Goal: Task Accomplishment & Management: Complete application form

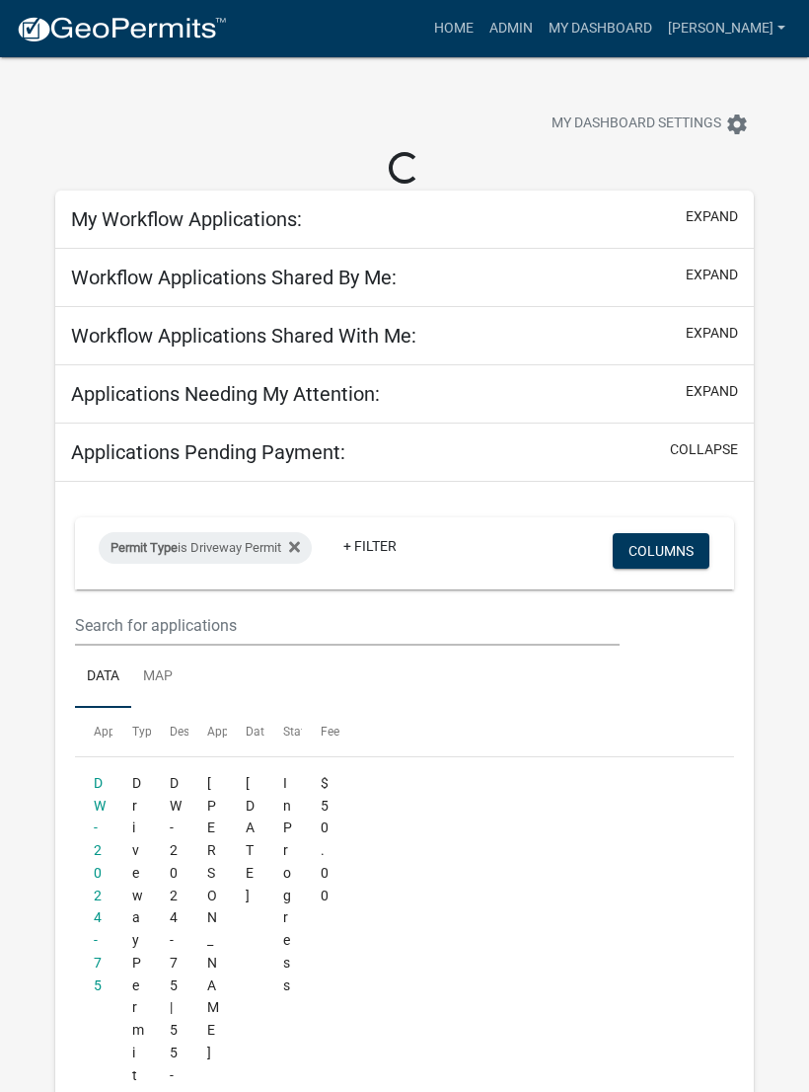
select select "3: 100"
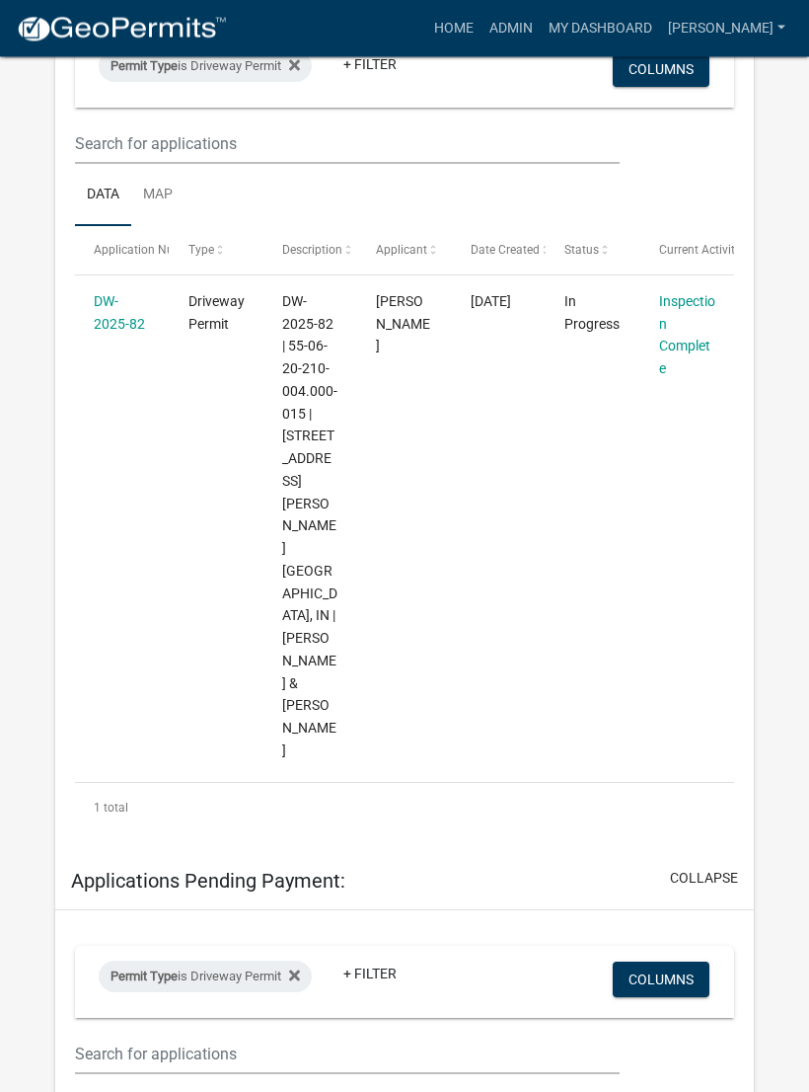
scroll to position [423, 0]
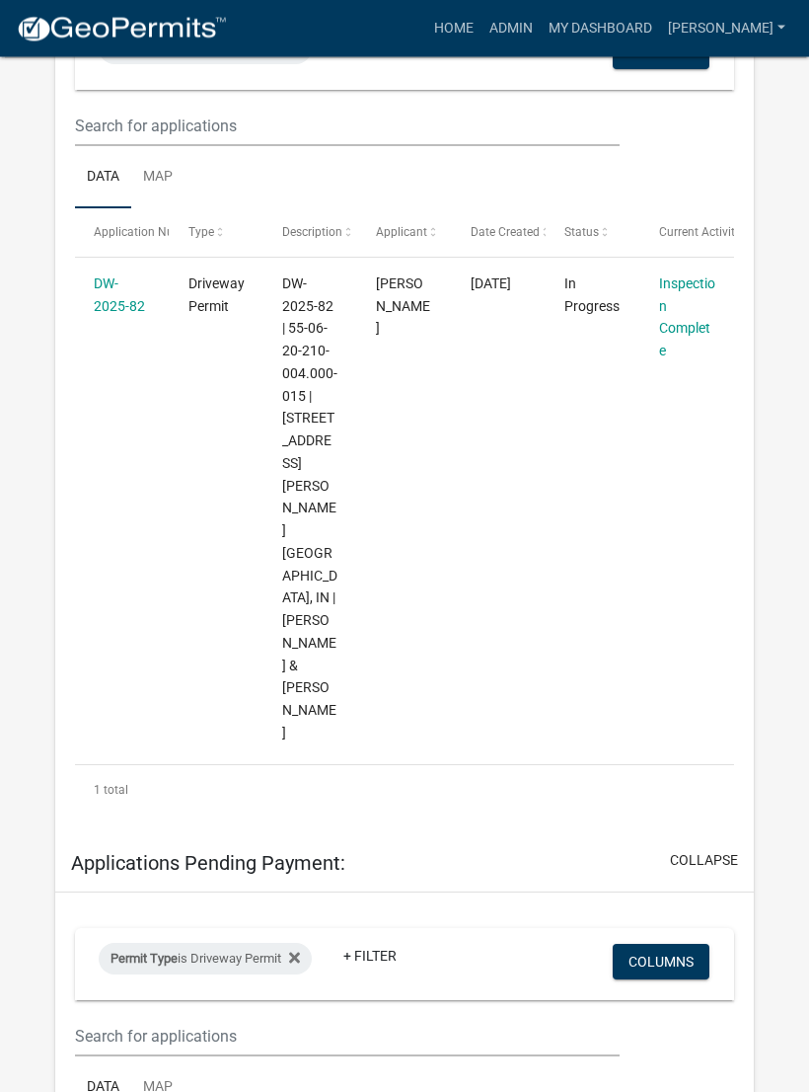
click at [117, 304] on link "DW-2025-82" at bounding box center [119, 295] width 51 height 38
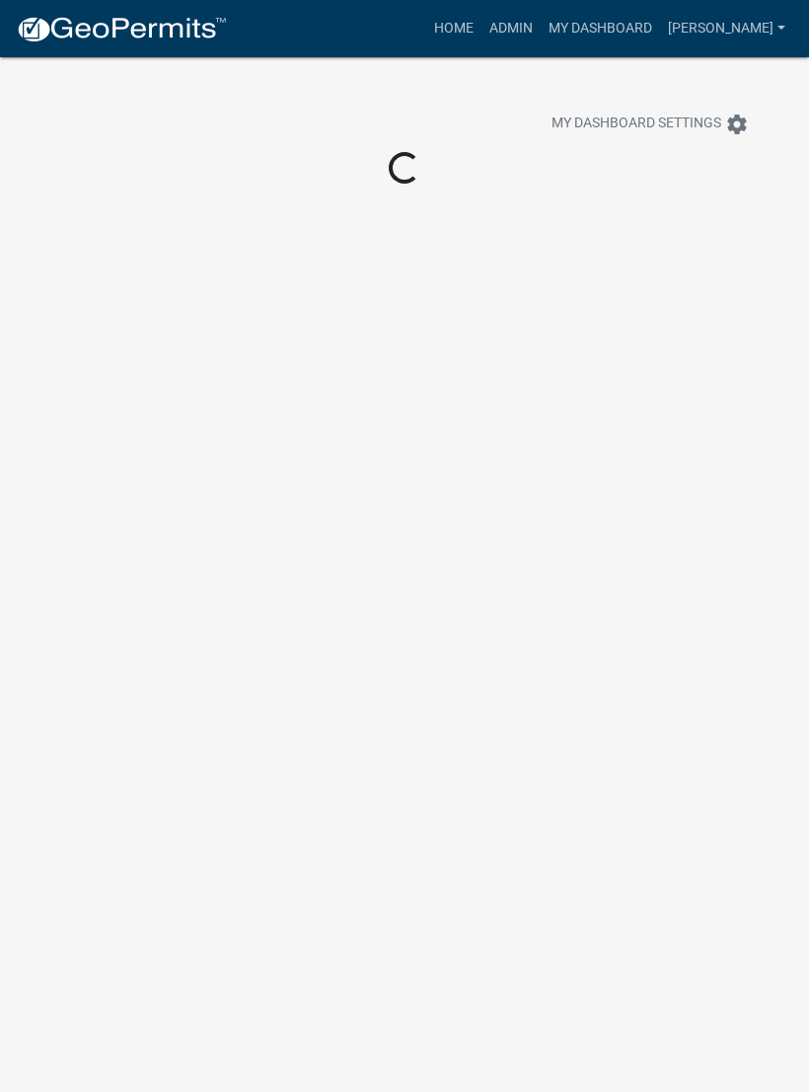
scroll to position [57, 0]
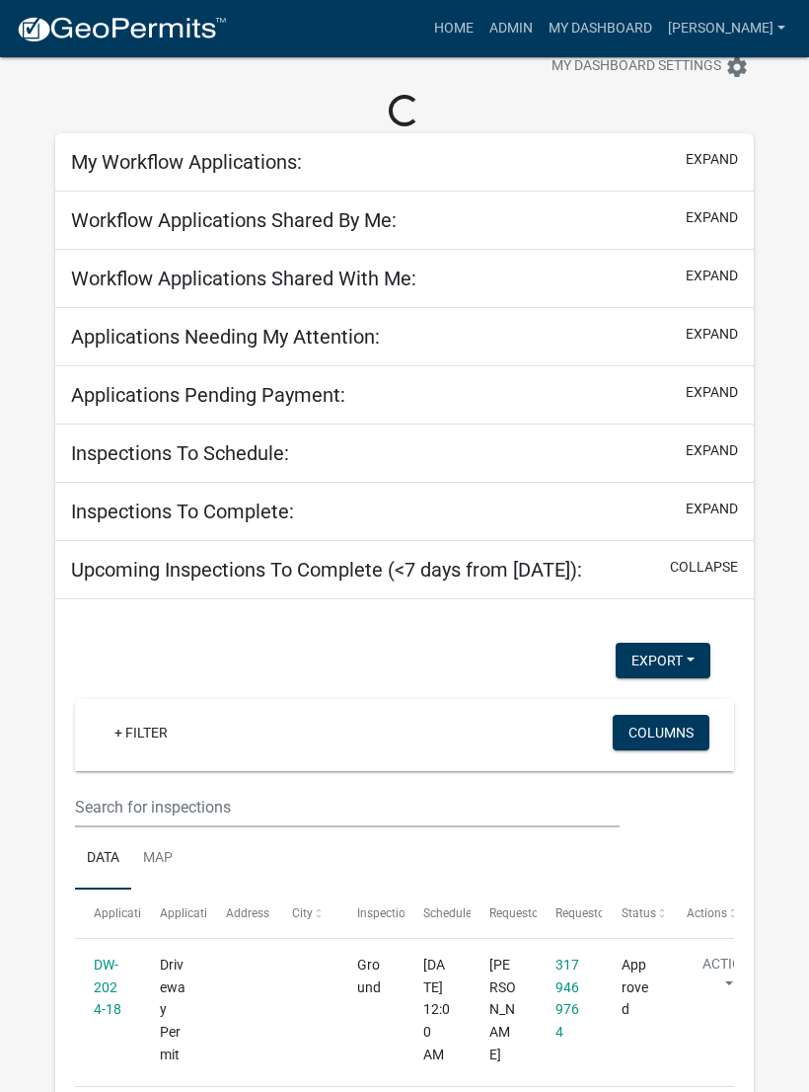
select select "3: 100"
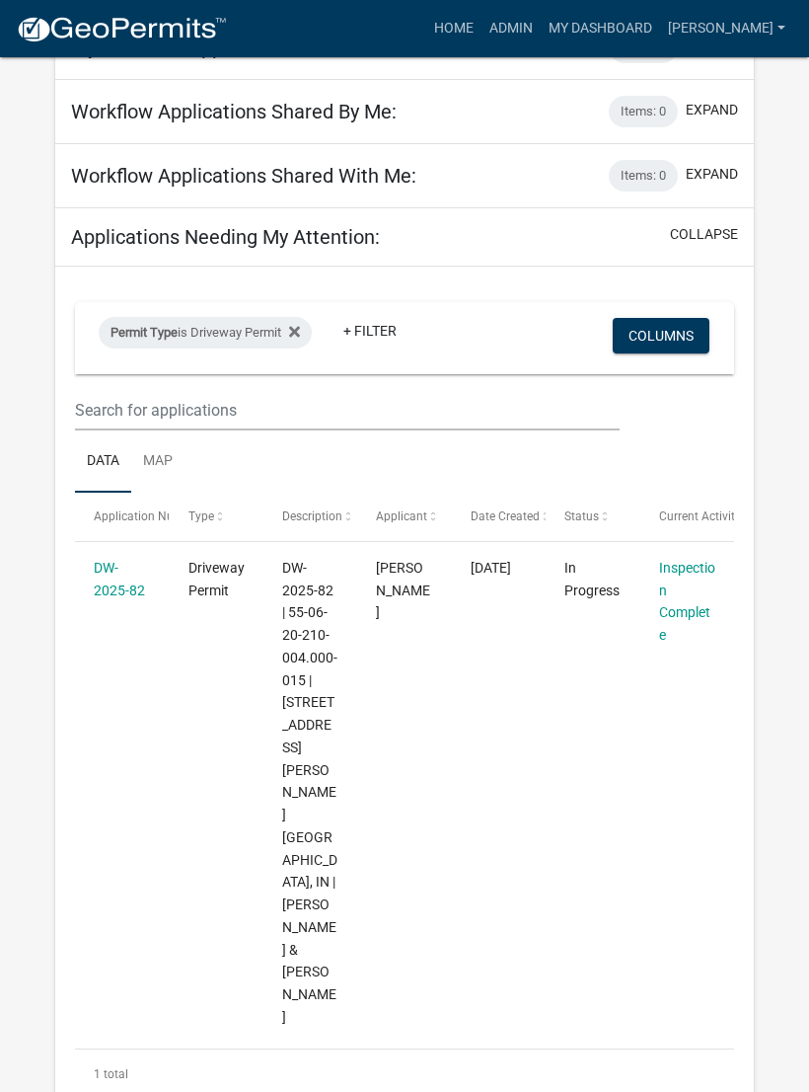
scroll to position [154, 0]
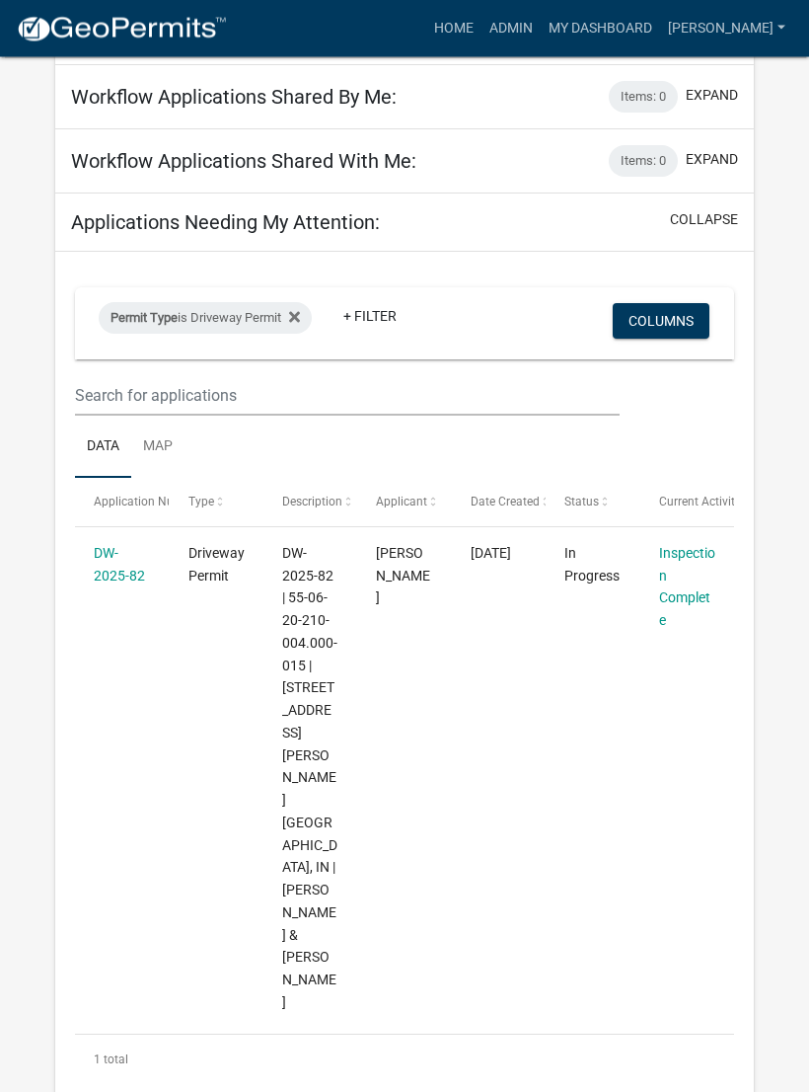
click at [144, 566] on link "DW-2025-82" at bounding box center [119, 565] width 51 height 38
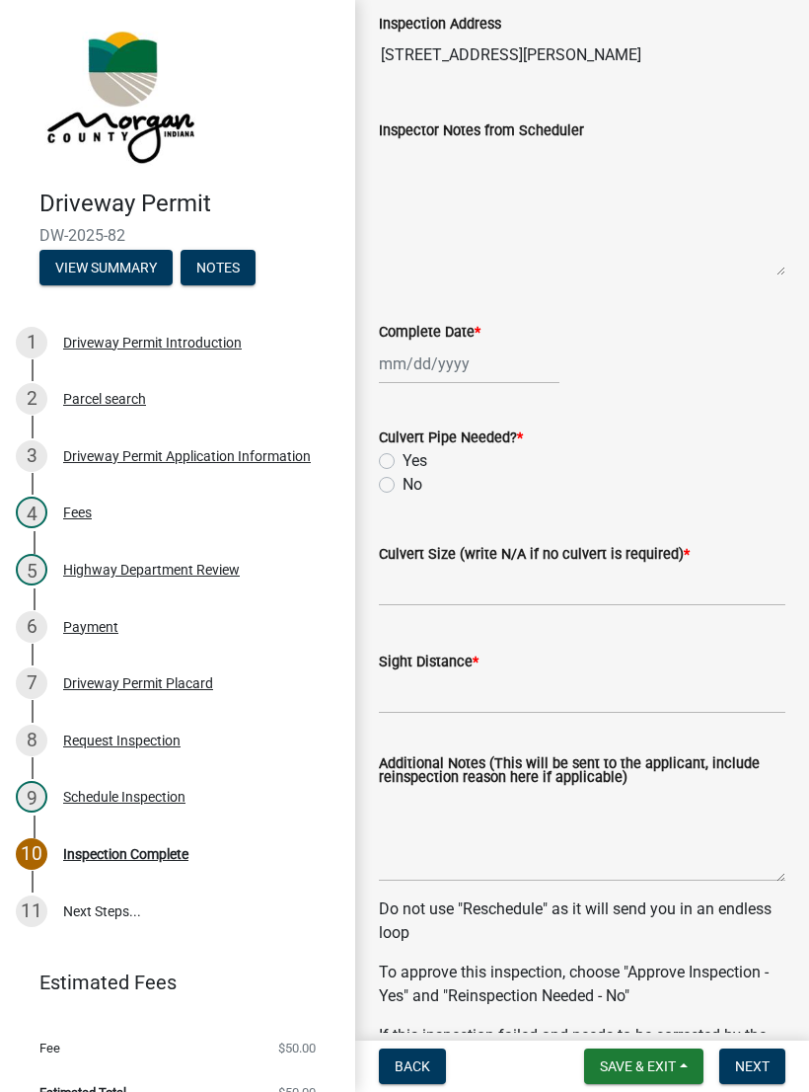
scroll to position [178, 0]
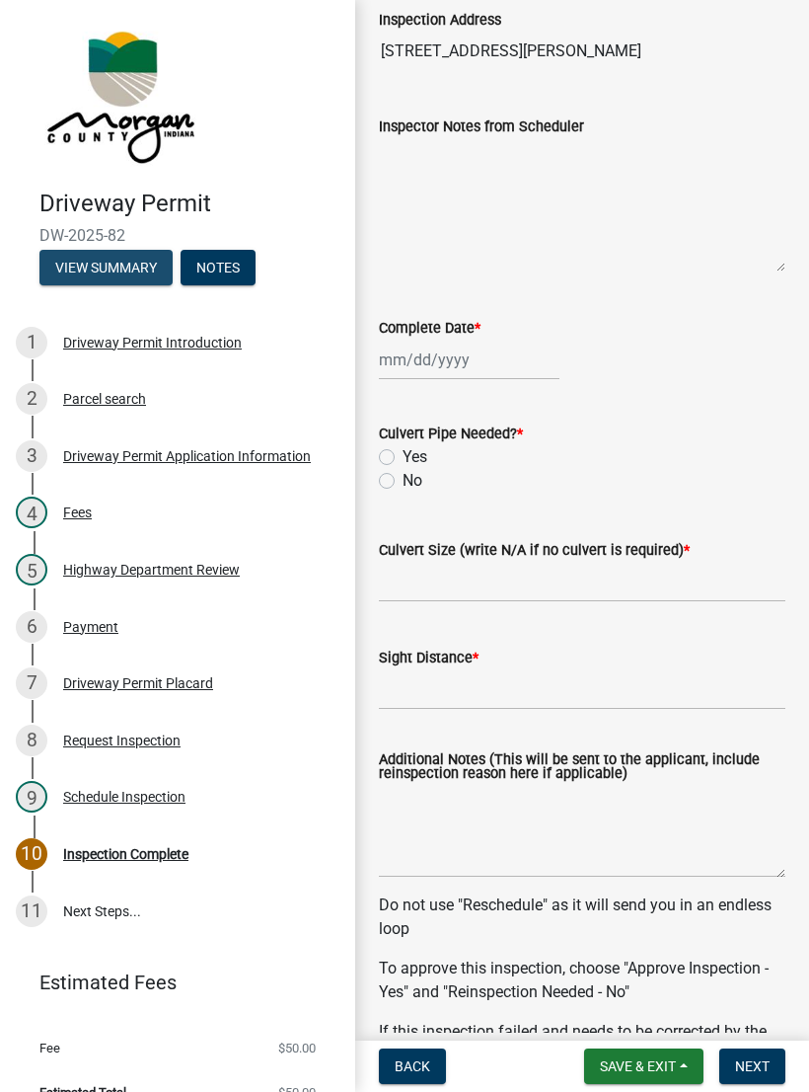
click at [145, 271] on button "View Summary" at bounding box center [105, 268] width 133 height 36
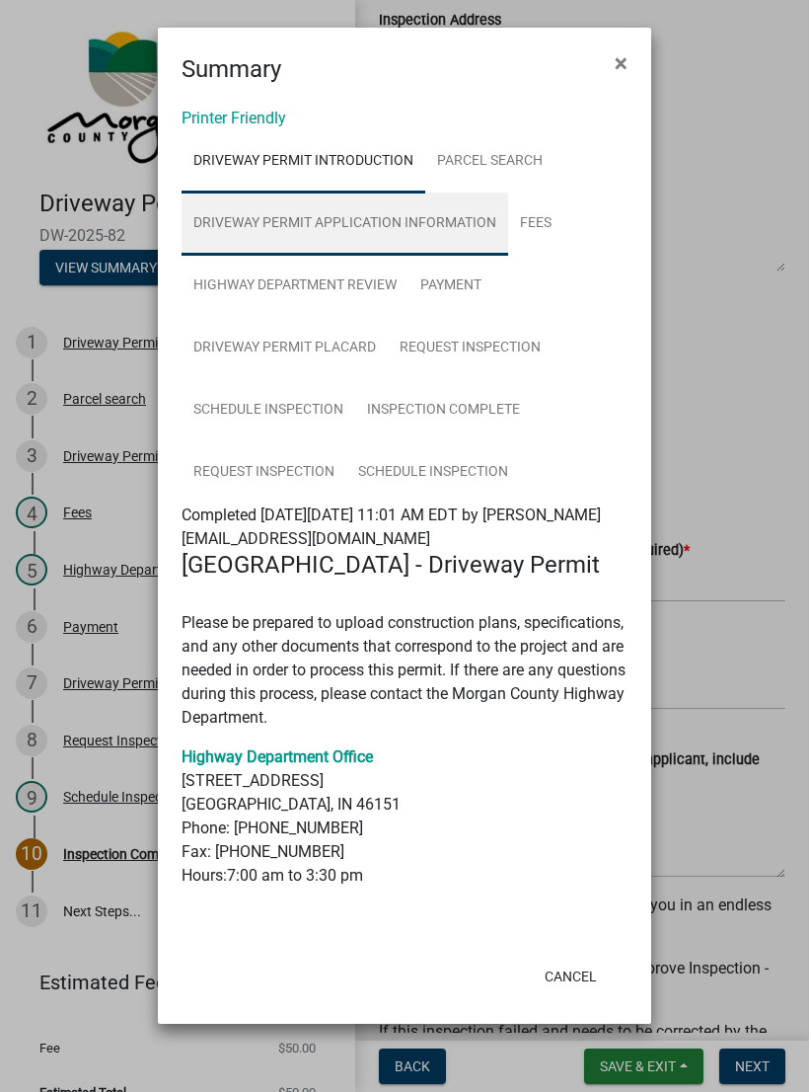
click at [475, 221] on link "Driveway Permit Application Information" at bounding box center [345, 223] width 327 height 63
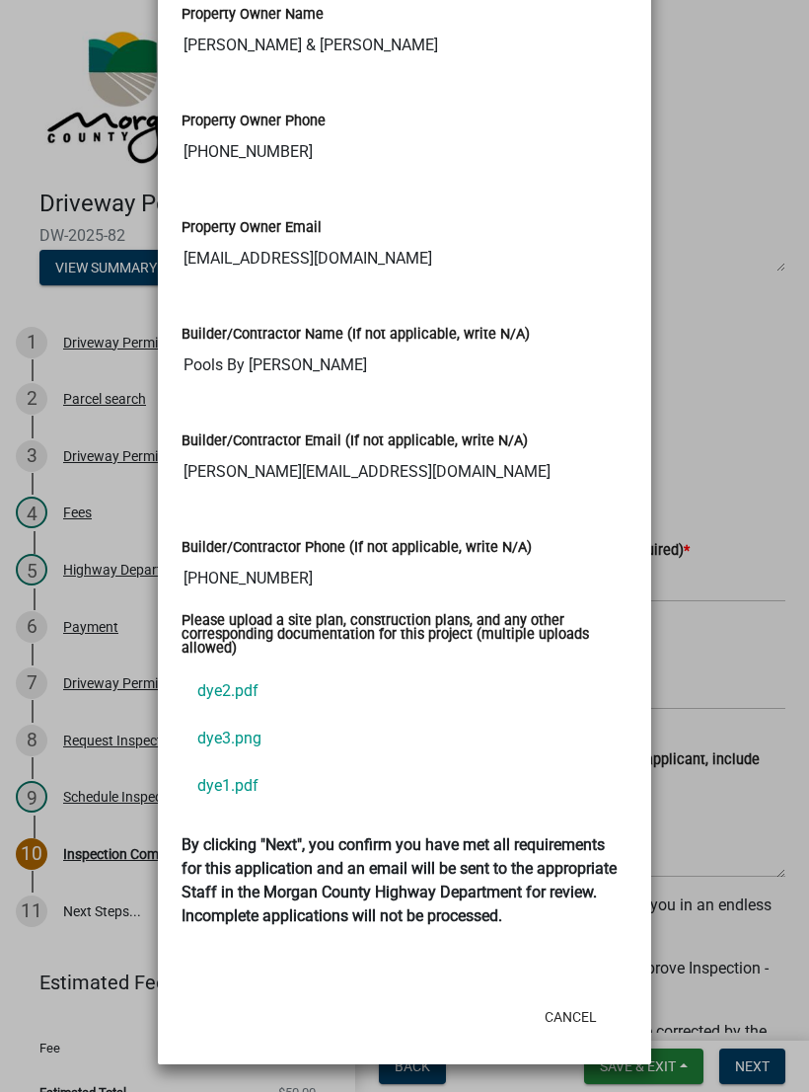
scroll to position [3160, 0]
click at [248, 667] on link "dye2.pdf" at bounding box center [405, 690] width 446 height 47
click at [276, 720] on link "dye3.png" at bounding box center [405, 738] width 446 height 47
click at [253, 762] on link "dye1.pdf" at bounding box center [405, 785] width 446 height 47
click at [752, 671] on ngb-modal-window "Summary × Printer Friendly Driveway Permit Introduction Parcel search Driveway …" at bounding box center [404, 546] width 809 height 1092
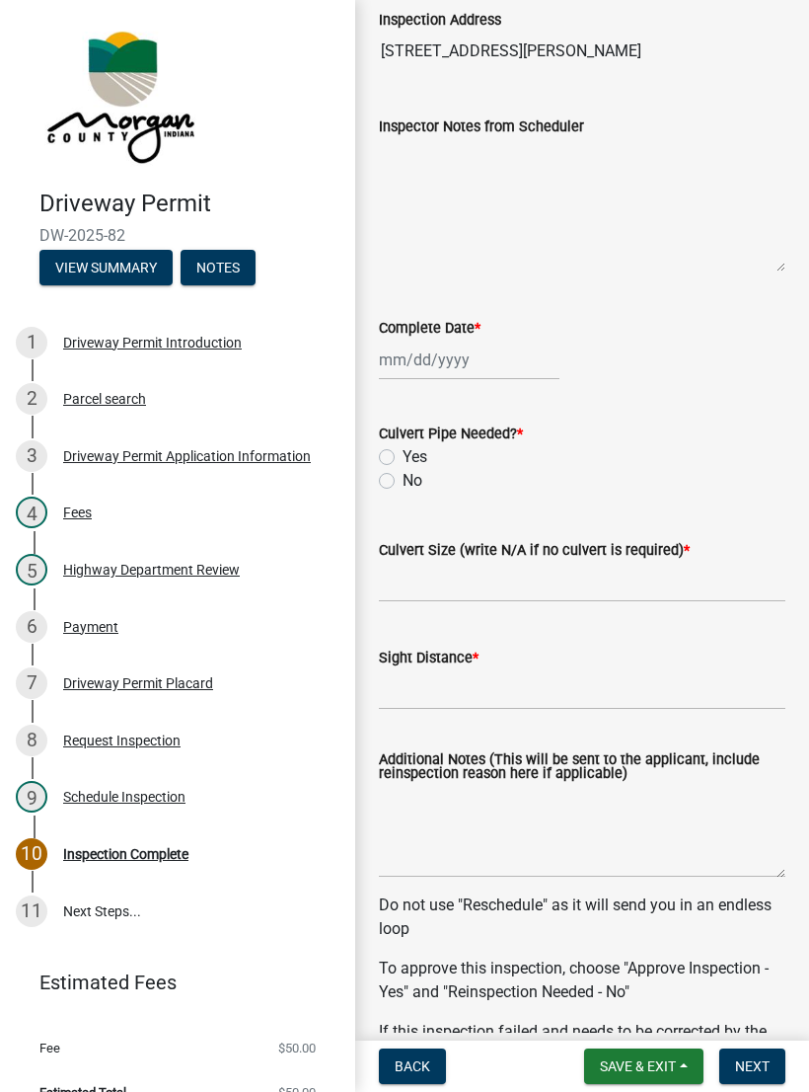
click at [747, 482] on div "No" at bounding box center [582, 481] width 407 height 24
click at [461, 346] on div at bounding box center [469, 359] width 181 height 40
select select "9"
select select "2025"
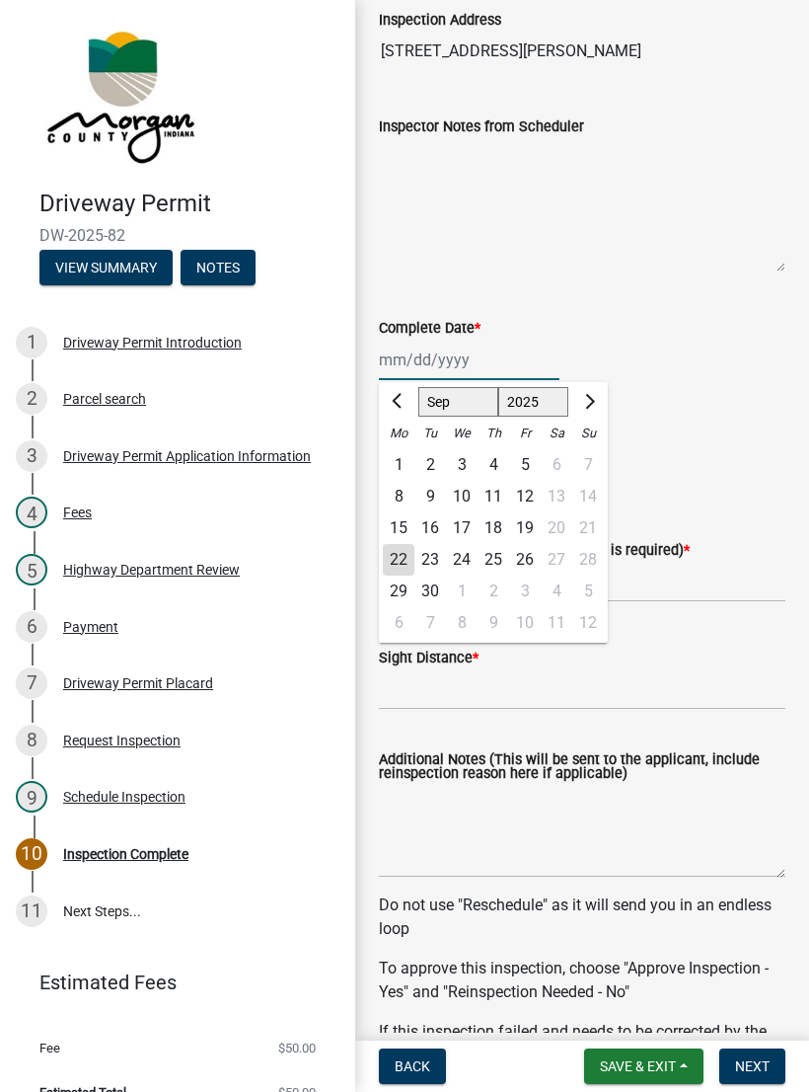
click at [450, 359] on input "Complete Date *" at bounding box center [469, 359] width 181 height 40
click at [466, 357] on input "Complete Date *" at bounding box center [469, 359] width 181 height 40
click at [665, 322] on div "Complete Date *" at bounding box center [582, 328] width 407 height 24
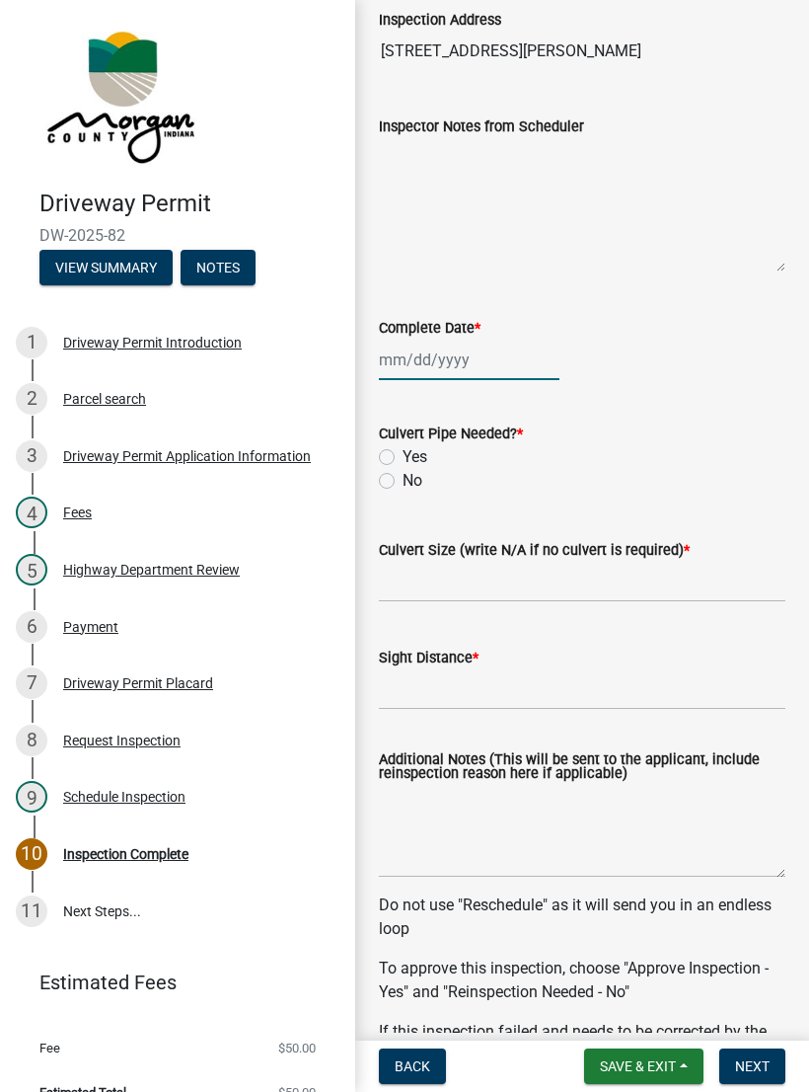
click at [430, 367] on div at bounding box center [469, 359] width 181 height 40
select select "9"
select select "2025"
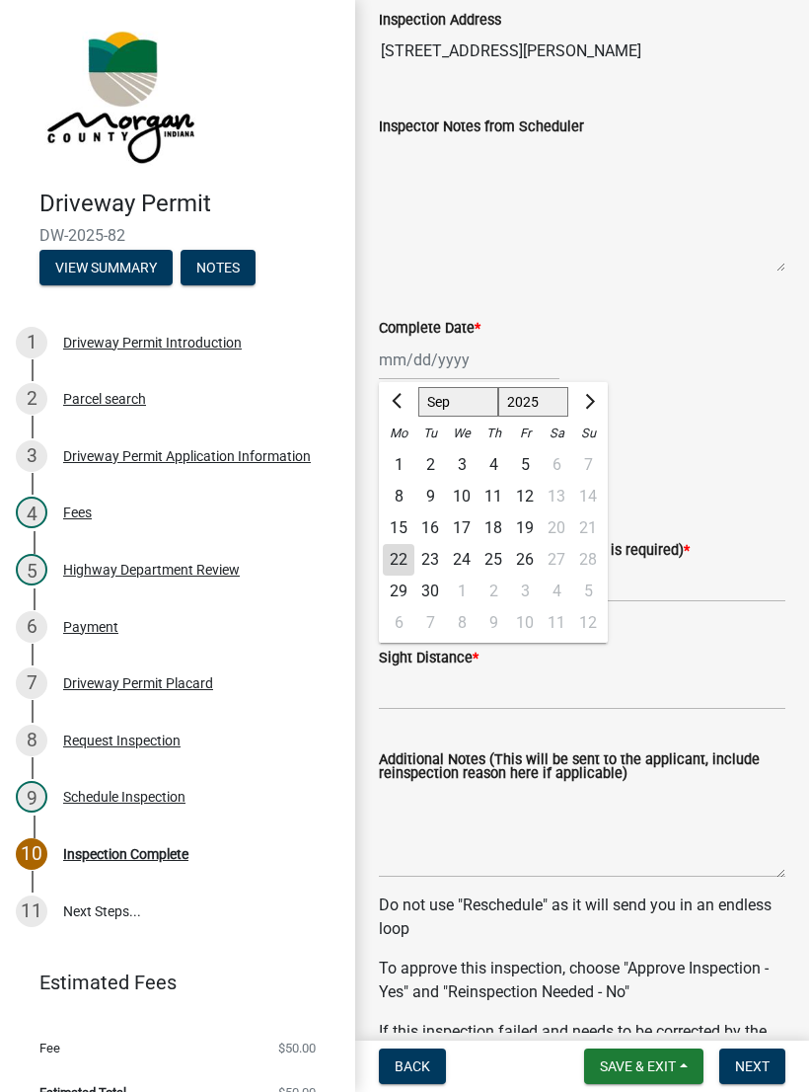
click at [403, 555] on div "22" at bounding box center [399, 560] width 32 height 32
type input "[DATE]"
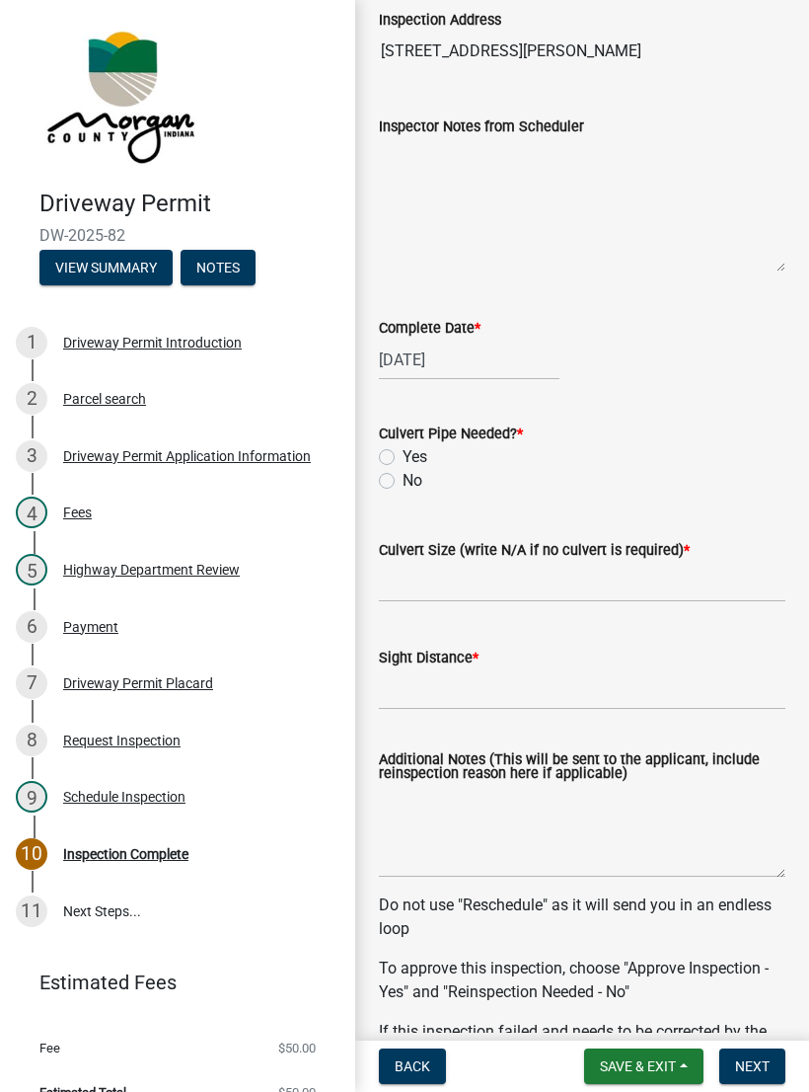
click at [403, 475] on label "No" at bounding box center [413, 481] width 20 height 24
click at [403, 475] on input "No" at bounding box center [409, 475] width 13 height 13
radio input "true"
click at [446, 587] on input "Culvert Size (write N/A if no culvert is required) *" at bounding box center [582, 582] width 407 height 40
type input "N/A"
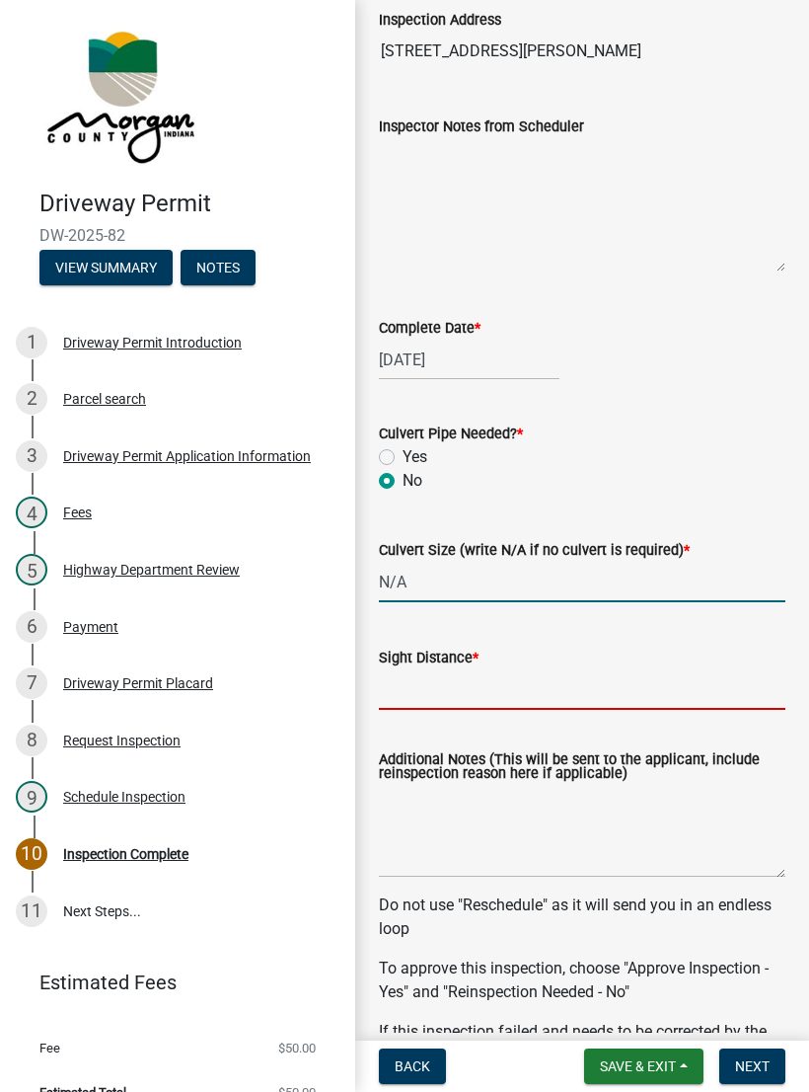
click at [486, 675] on input "Sight Distance *" at bounding box center [582, 689] width 407 height 40
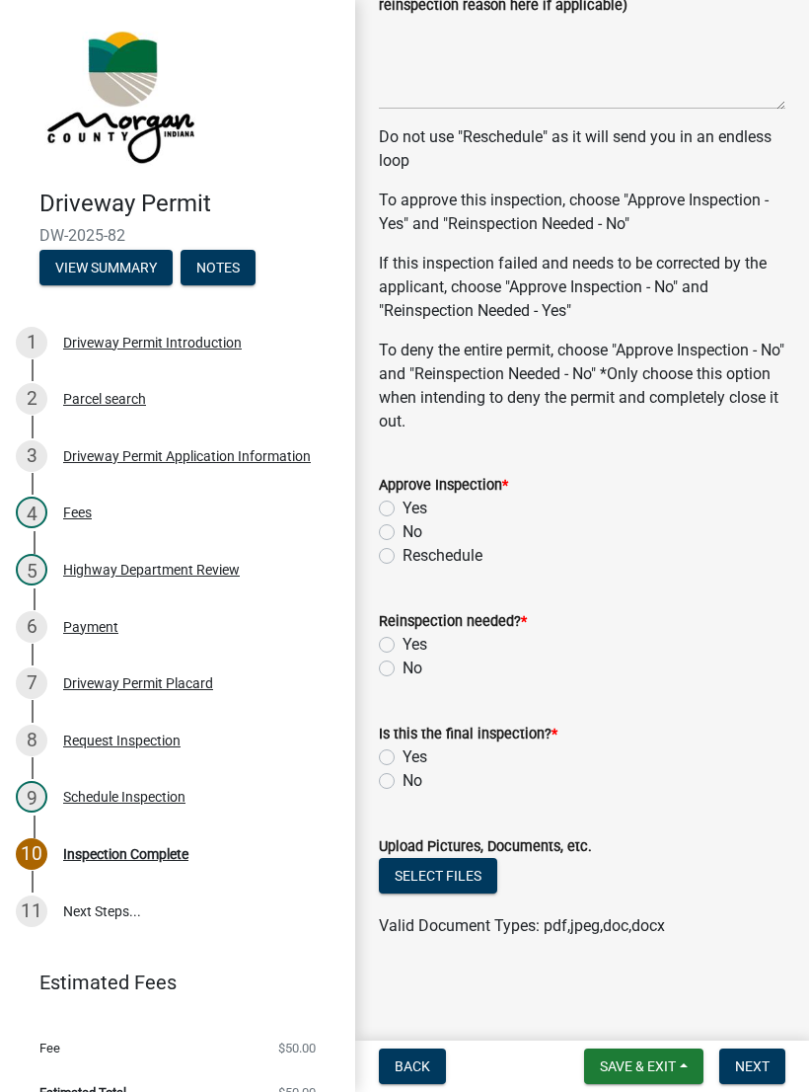
scroll to position [946, 0]
type input "Good"
click at [398, 502] on div "Yes" at bounding box center [582, 508] width 407 height 24
click at [403, 511] on label "Yes" at bounding box center [415, 508] width 25 height 24
click at [403, 509] on input "Yes" at bounding box center [409, 502] width 13 height 13
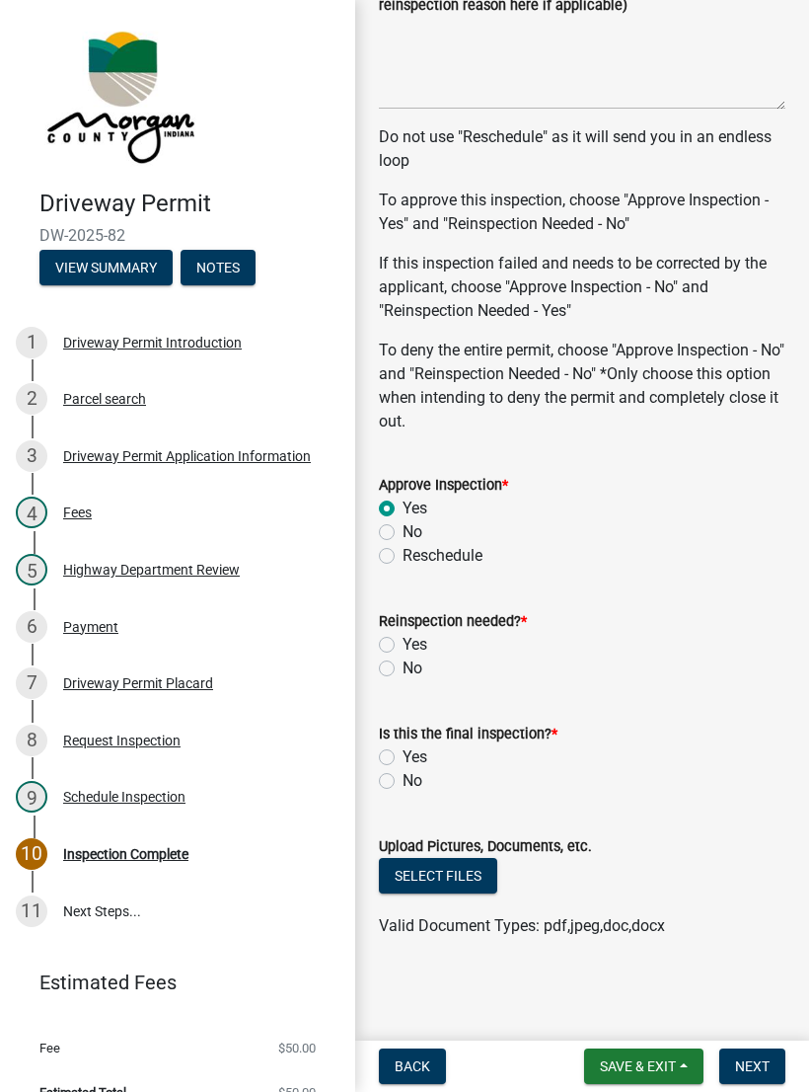
radio input "true"
click at [403, 663] on label "No" at bounding box center [413, 668] width 20 height 24
click at [403, 663] on input "No" at bounding box center [409, 662] width 13 height 13
radio input "true"
click at [397, 751] on div "Yes" at bounding box center [582, 757] width 407 height 24
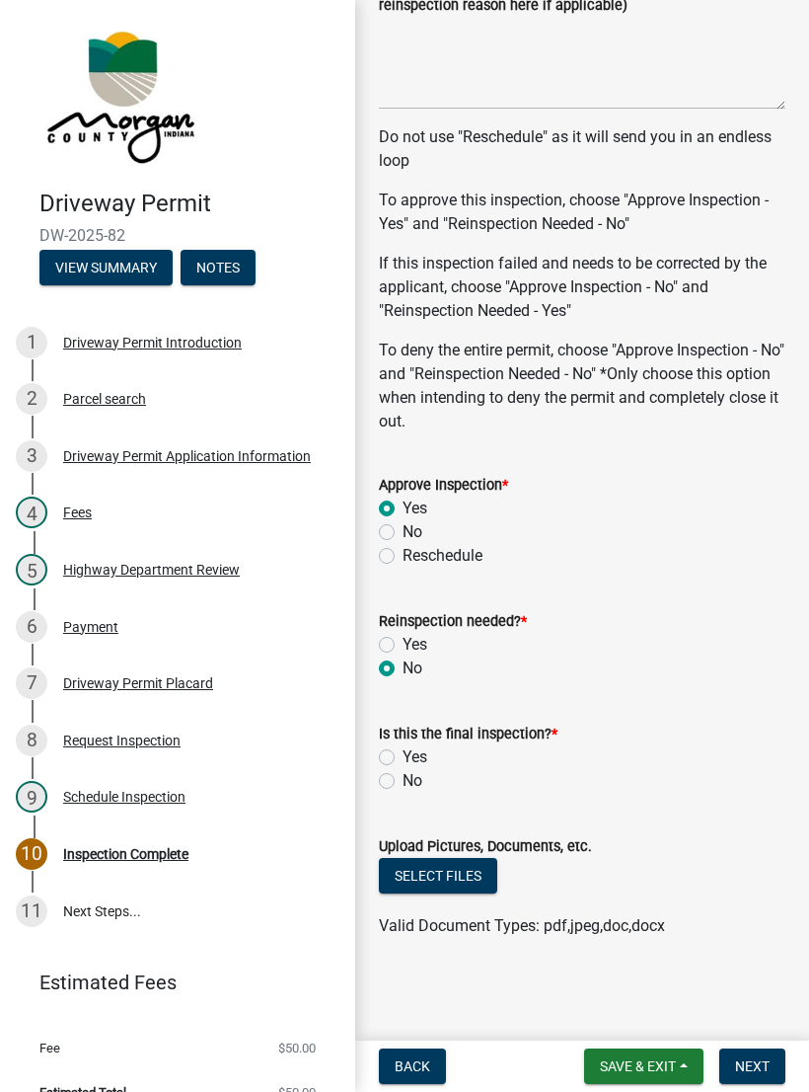
click at [403, 753] on label "Yes" at bounding box center [415, 757] width 25 height 24
click at [403, 753] on input "Yes" at bounding box center [409, 751] width 13 height 13
radio input "true"
click at [464, 876] on button "Select files" at bounding box center [438, 876] width 118 height 36
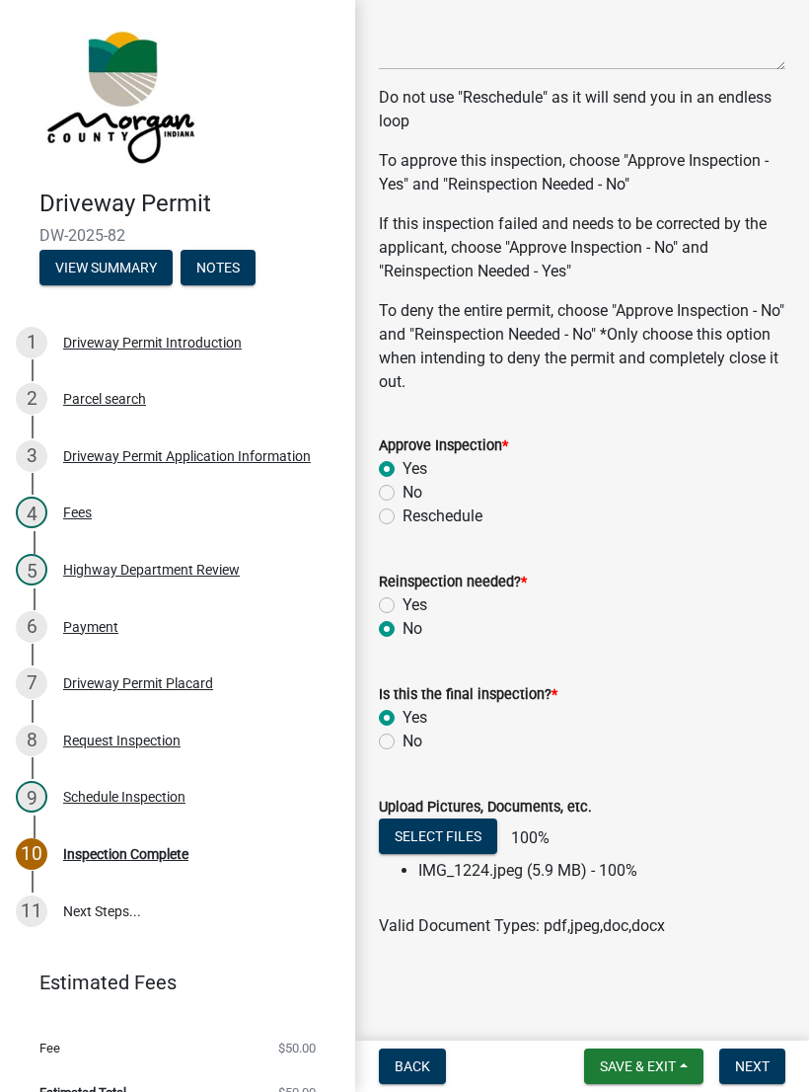
scroll to position [986, 0]
click at [767, 1058] on span "Next" at bounding box center [752, 1066] width 35 height 16
click at [760, 1060] on span "Next" at bounding box center [752, 1066] width 35 height 16
click at [756, 1058] on span "Next" at bounding box center [752, 1066] width 35 height 16
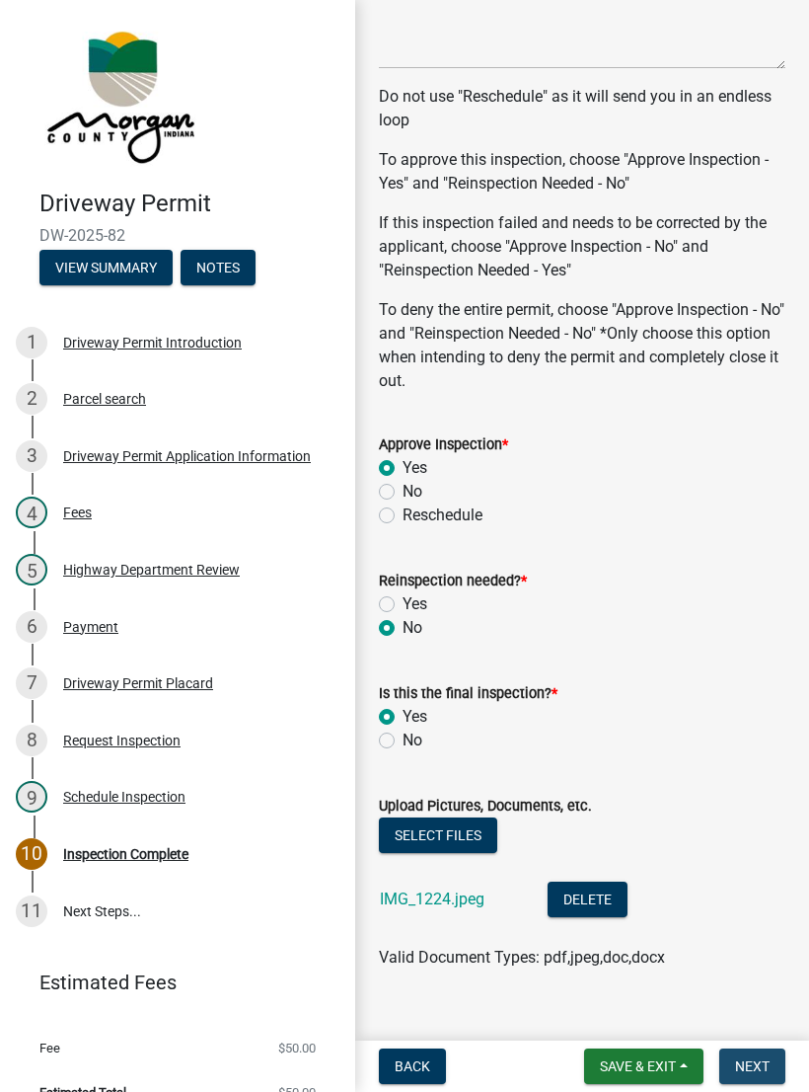
click at [752, 1065] on span "Next" at bounding box center [752, 1066] width 35 height 16
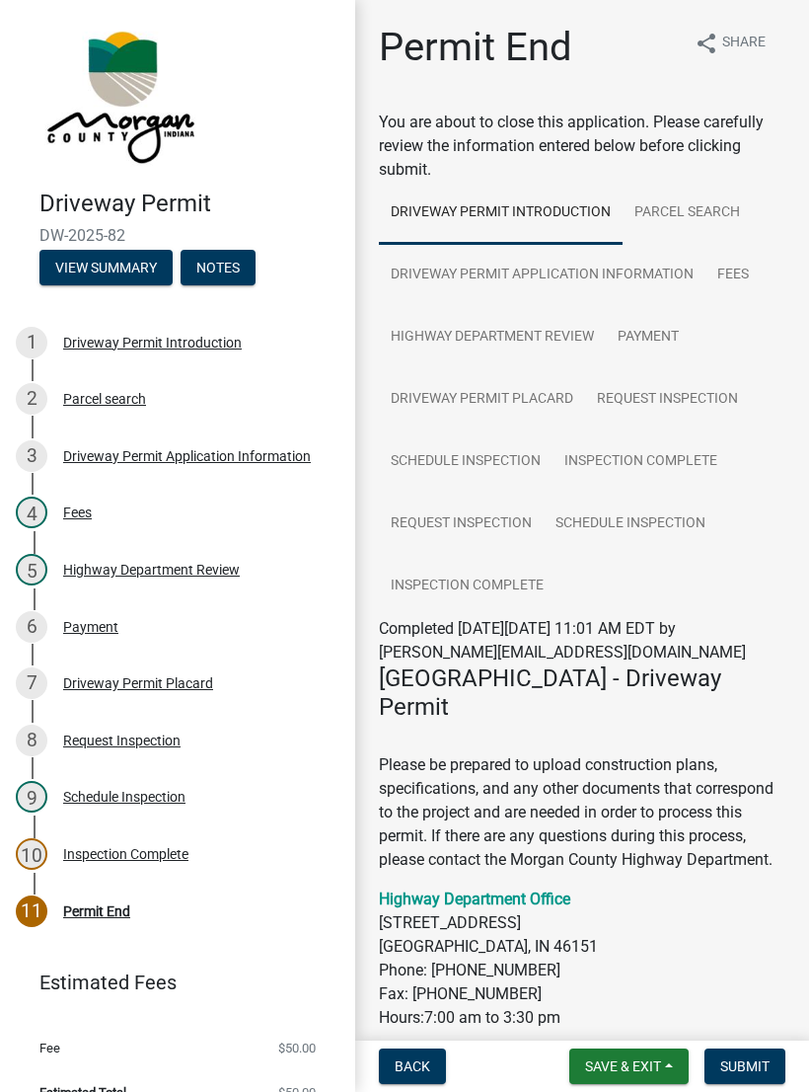
click at [746, 1062] on span "Submit" at bounding box center [744, 1066] width 49 height 16
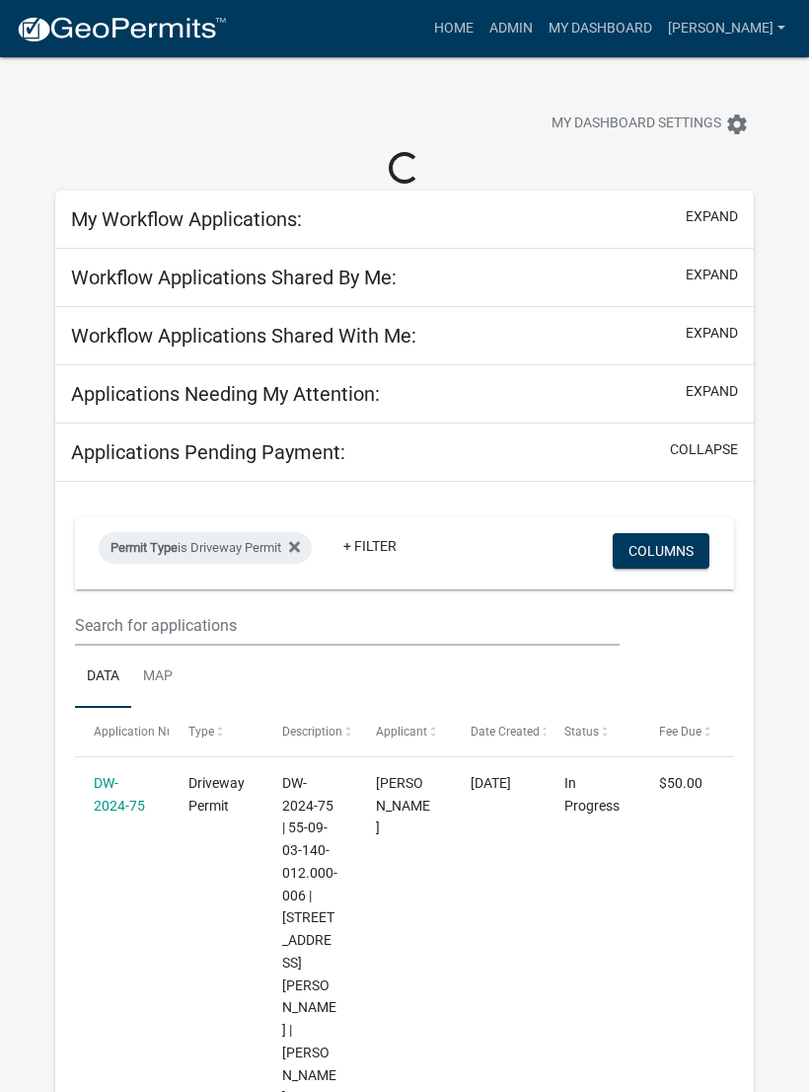
select select "3: 100"
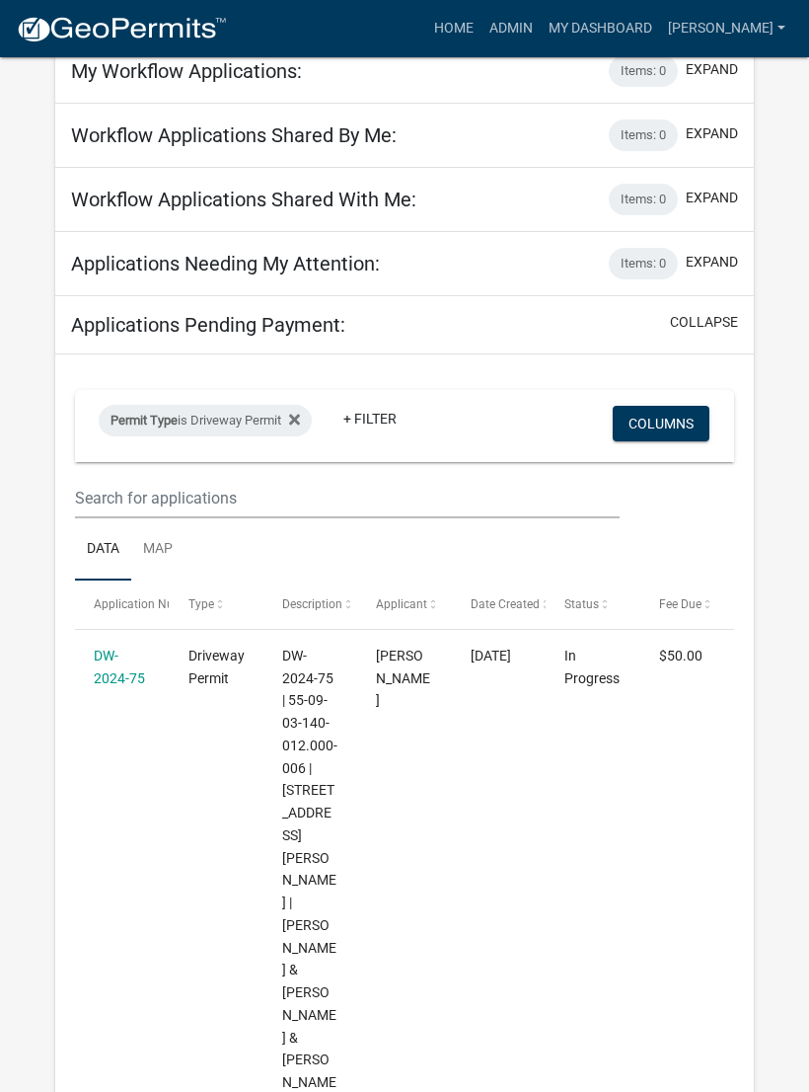
scroll to position [104, 0]
